Goal: Task Accomplishment & Management: Use online tool/utility

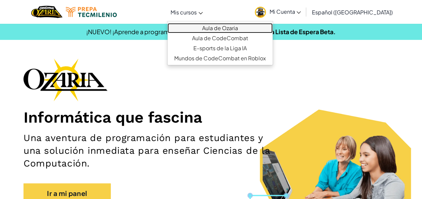
click at [215, 27] on link "Aula de Ozaria" at bounding box center [219, 28] width 105 height 10
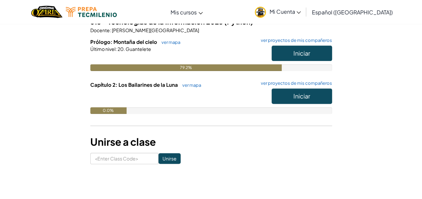
scroll to position [86, 0]
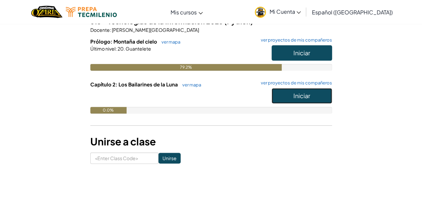
click at [285, 94] on button "Iniciar" at bounding box center [301, 95] width 60 height 15
